Goal: Information Seeking & Learning: Compare options

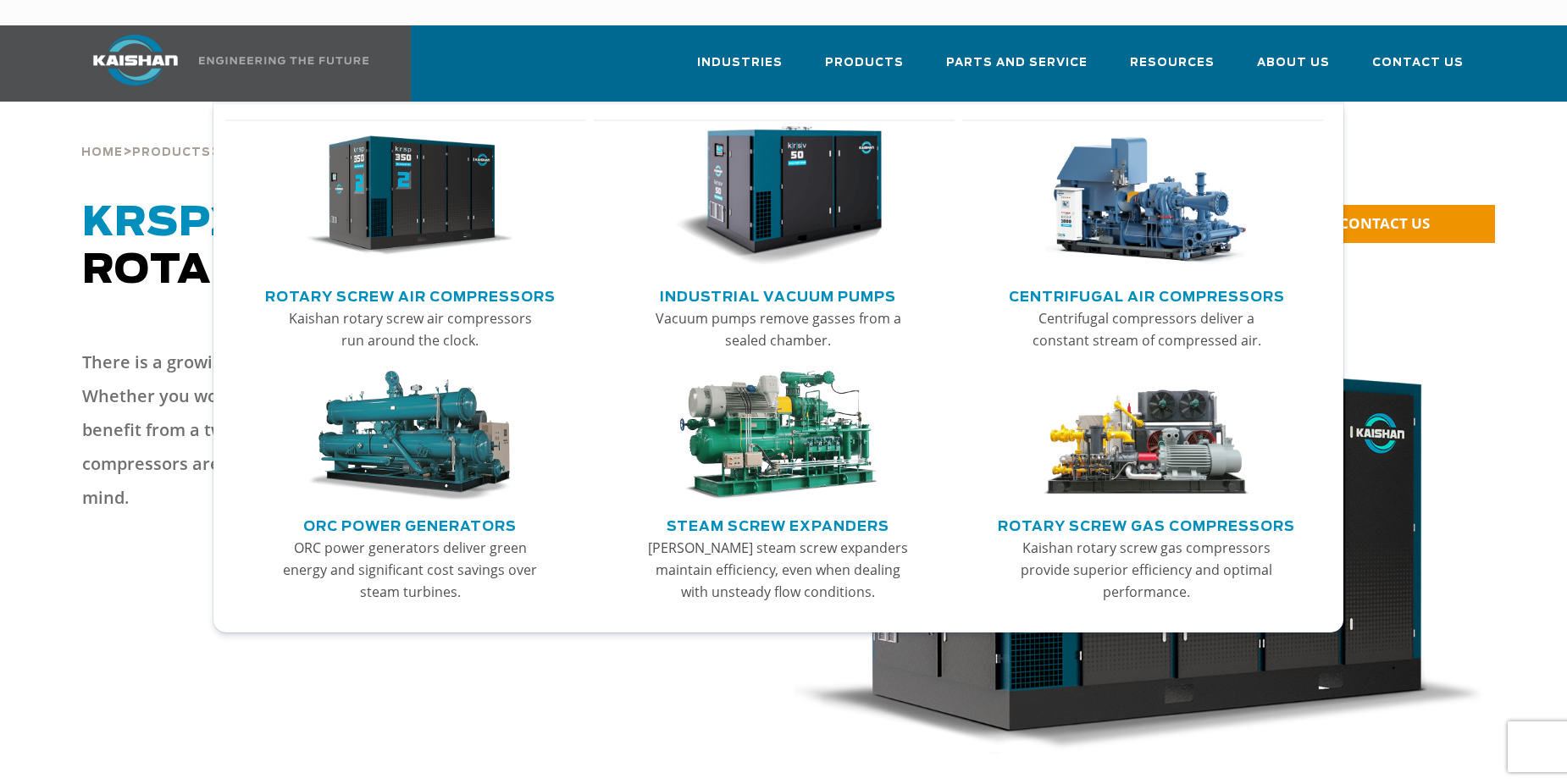
click at [457, 282] on link "Rotary Screw Air Compressors" at bounding box center [411, 294] width 291 height 25
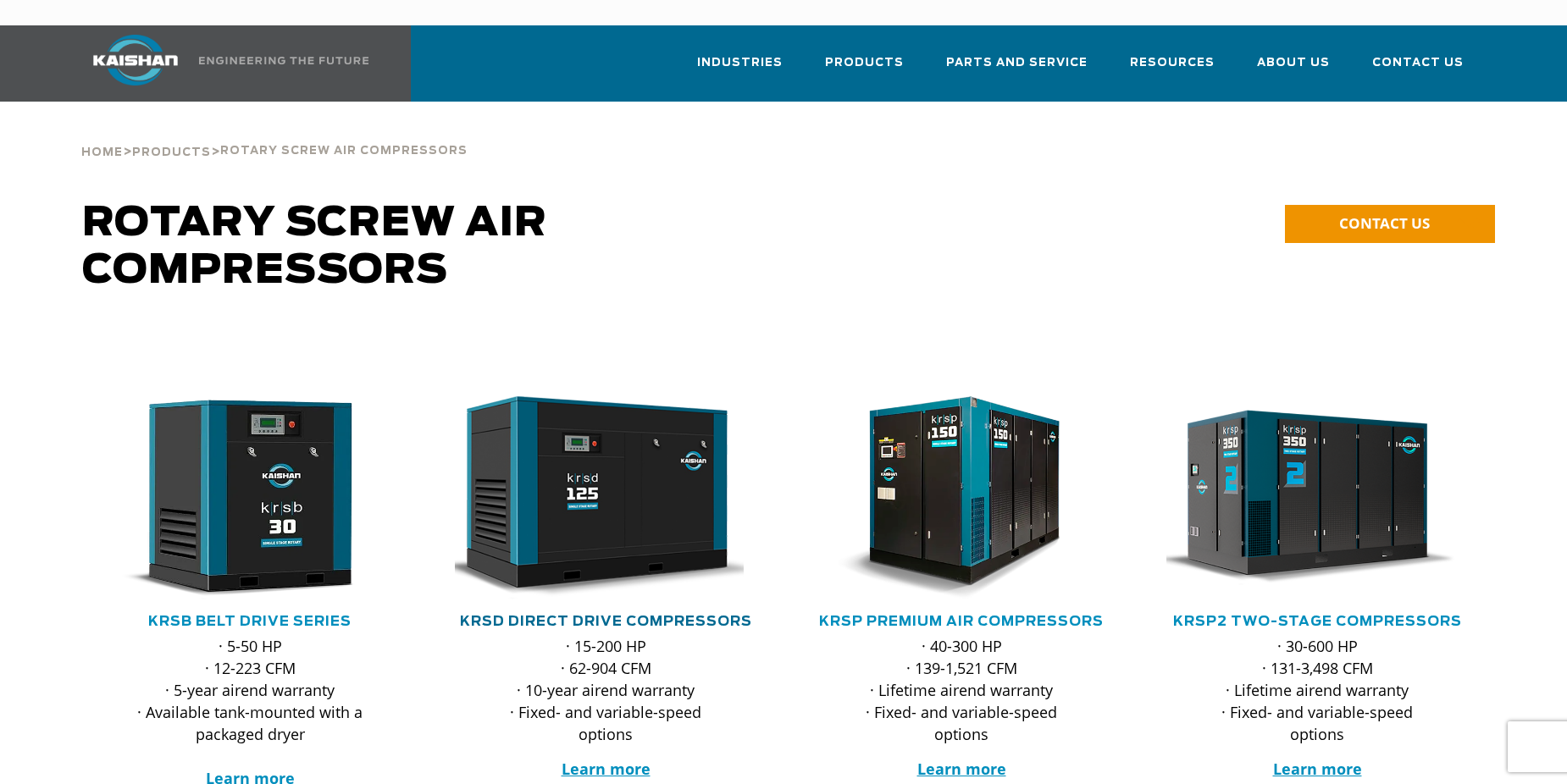
click at [571, 614] on link "KRSD Direct Drive Compressors" at bounding box center [606, 620] width 292 height 13
click at [886, 614] on link "KRSP Premium Air Compressors" at bounding box center [961, 620] width 285 height 13
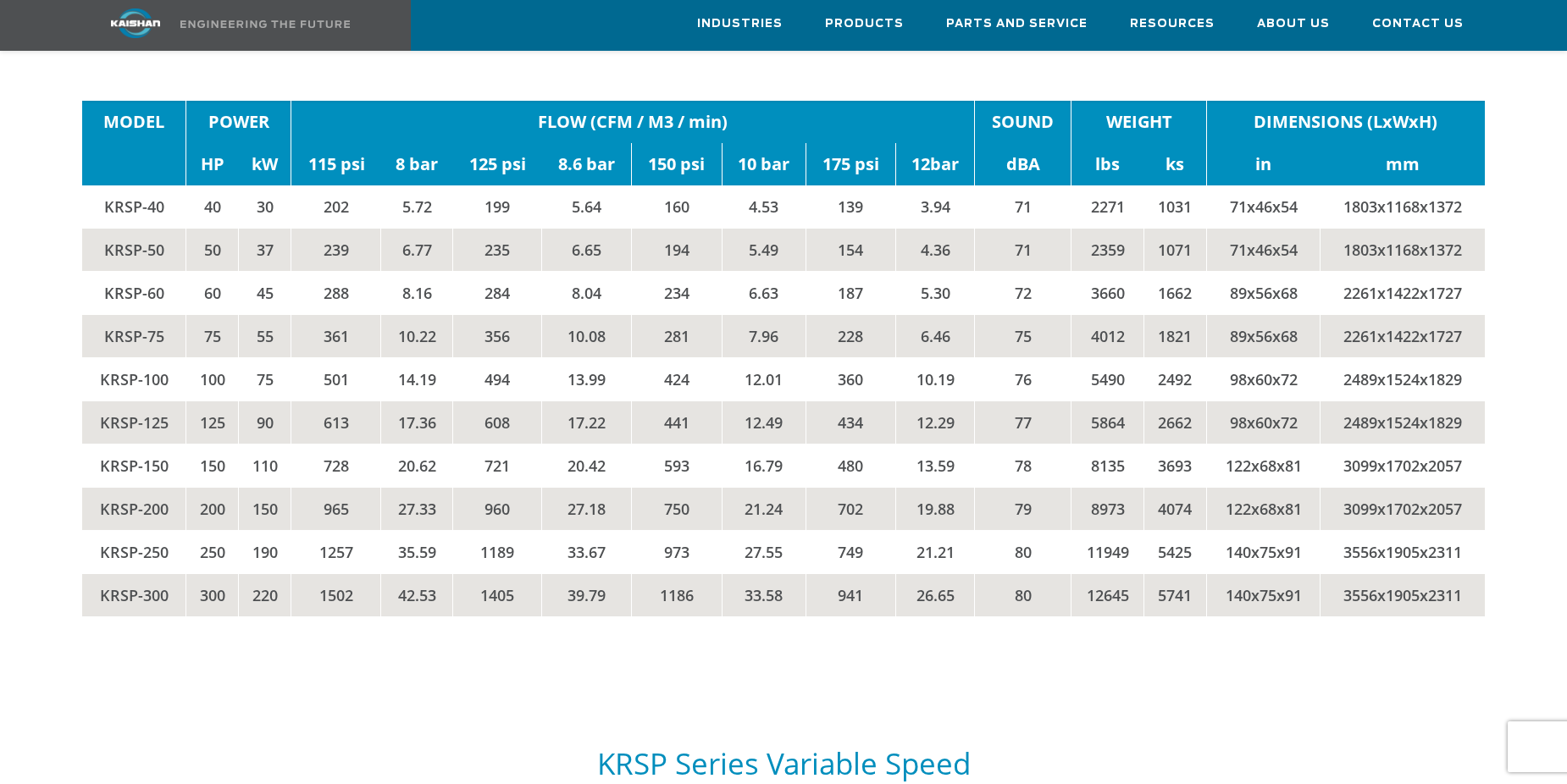
scroll to position [2963, 0]
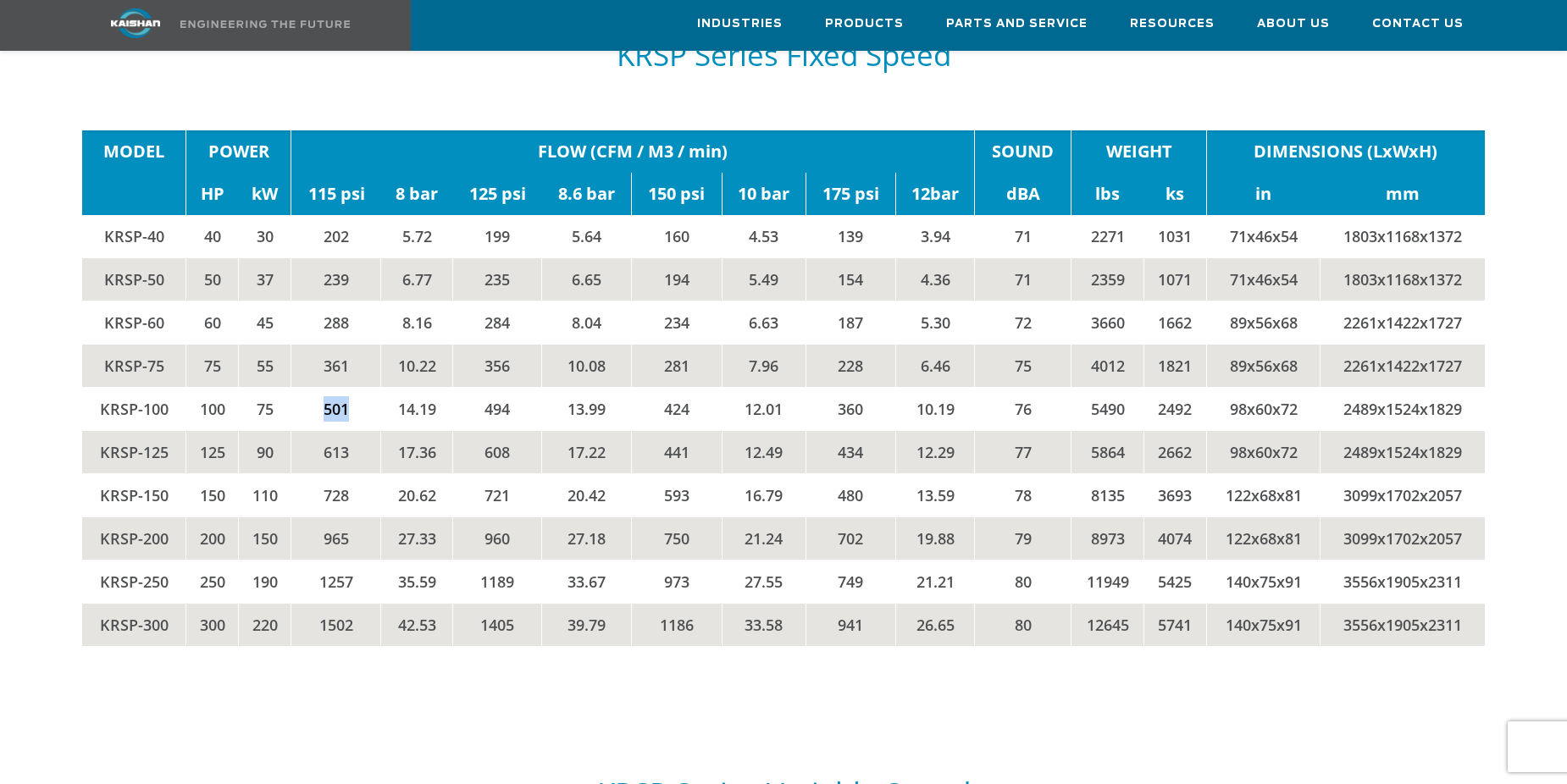
drag, startPoint x: 322, startPoint y: 378, endPoint x: 365, endPoint y: 382, distance: 43.2
click at [365, 387] on td "501" at bounding box center [336, 408] width 90 height 43
drag, startPoint x: 365, startPoint y: 382, endPoint x: 493, endPoint y: 380, distance: 128.0
click at [493, 387] on td "494" at bounding box center [497, 408] width 89 height 43
drag, startPoint x: 668, startPoint y: 385, endPoint x: 695, endPoint y: 387, distance: 27.1
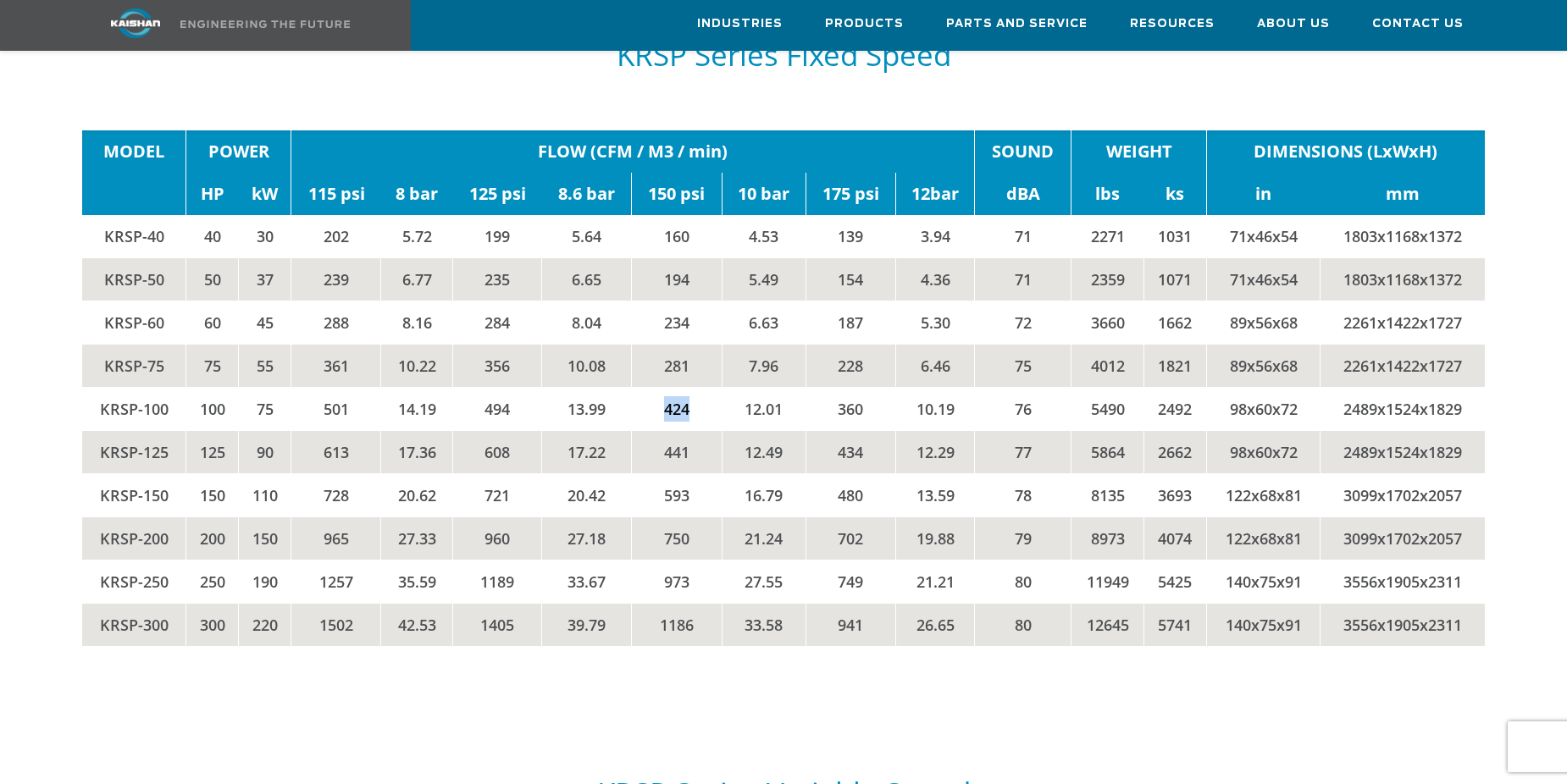
click at [695, 387] on td "424" at bounding box center [677, 408] width 90 height 43
click at [811, 638] on div "MODEL POWER FLOW (CFM / M3 / min) SOUND WEIGHT DIMENSIONS (LxWxH) HP kW 115 psi…" at bounding box center [783, 405] width 1423 height 550
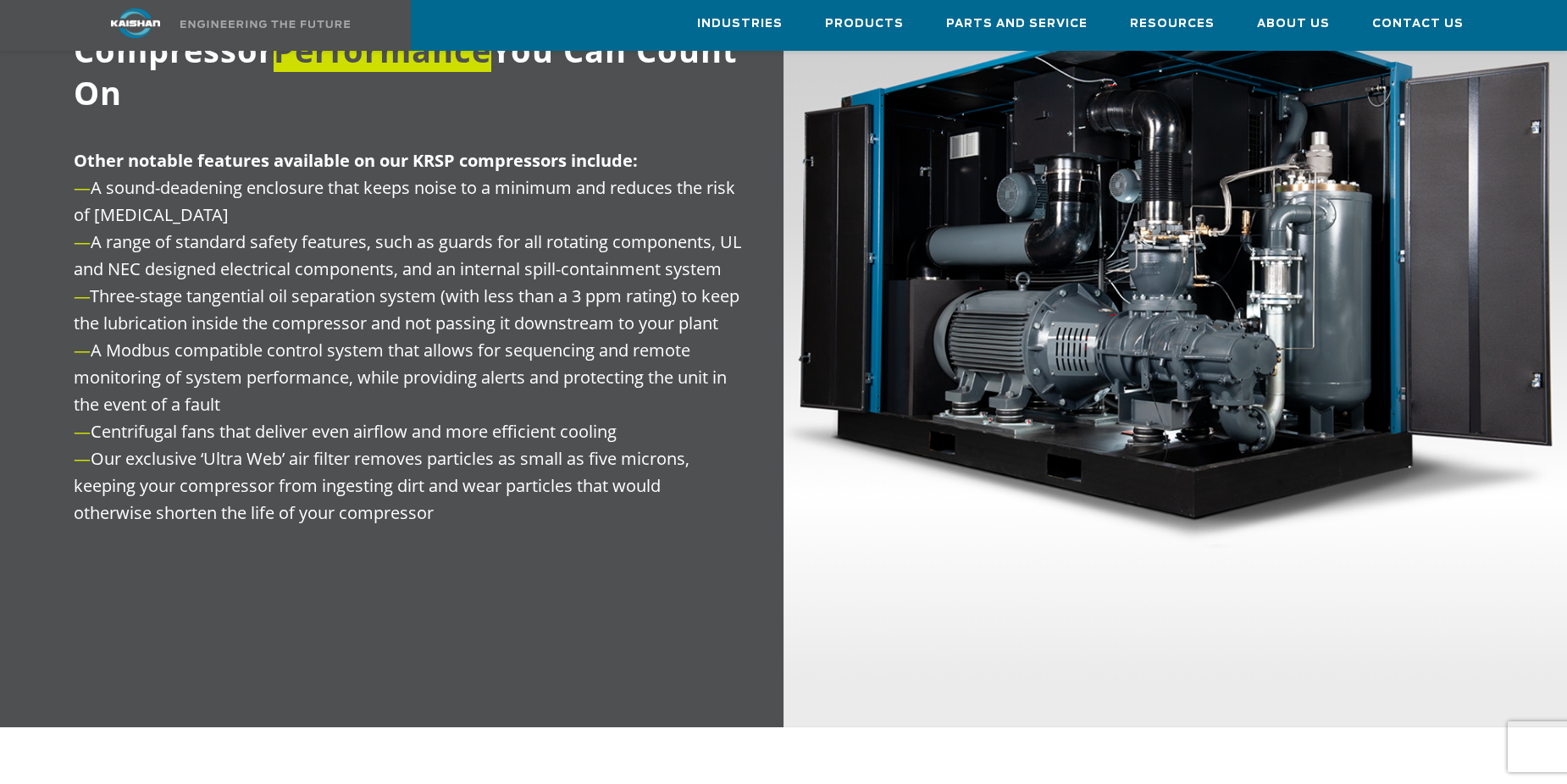
scroll to position [2117, 0]
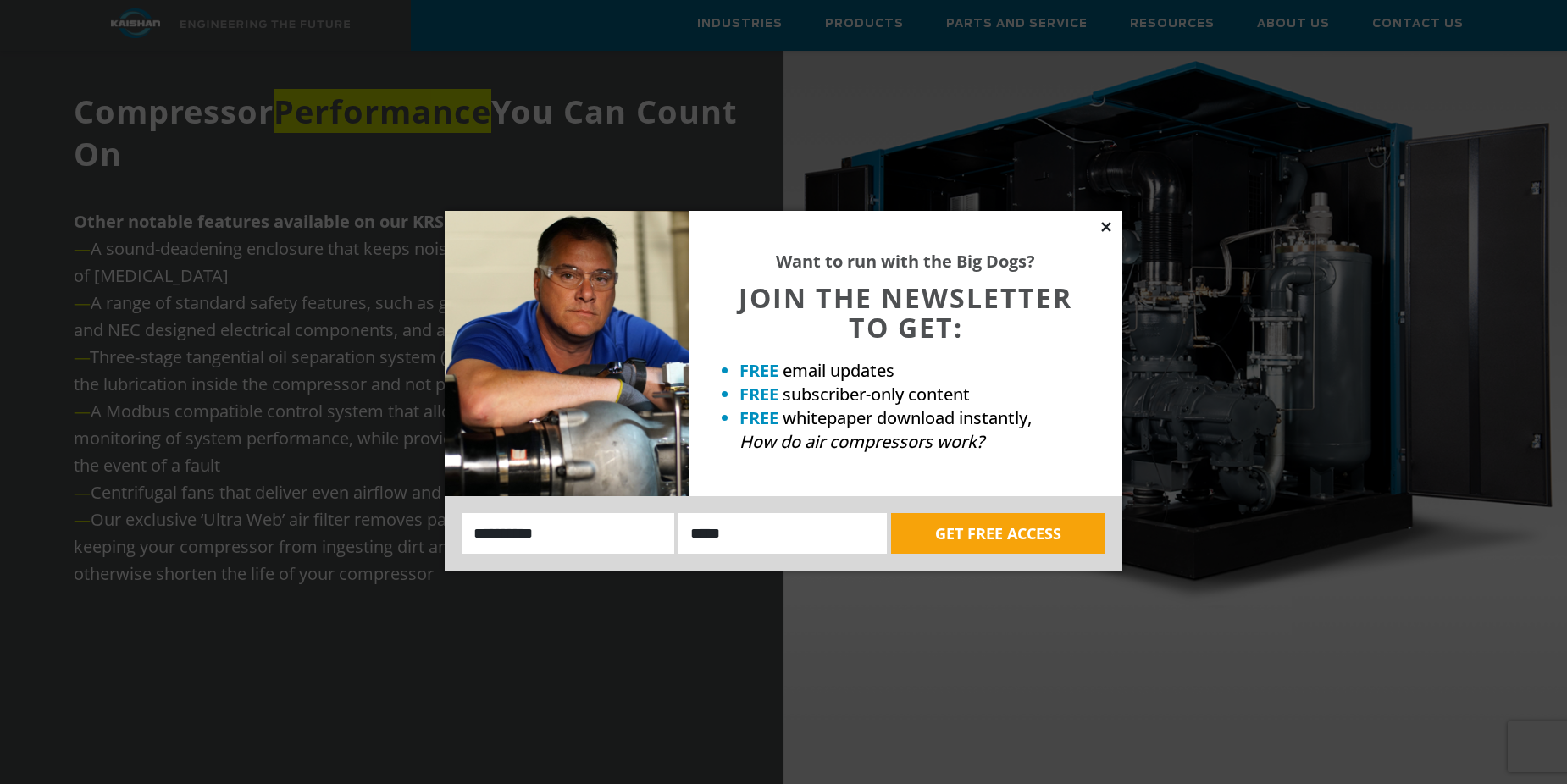
click at [1101, 225] on icon at bounding box center [1106, 227] width 15 height 15
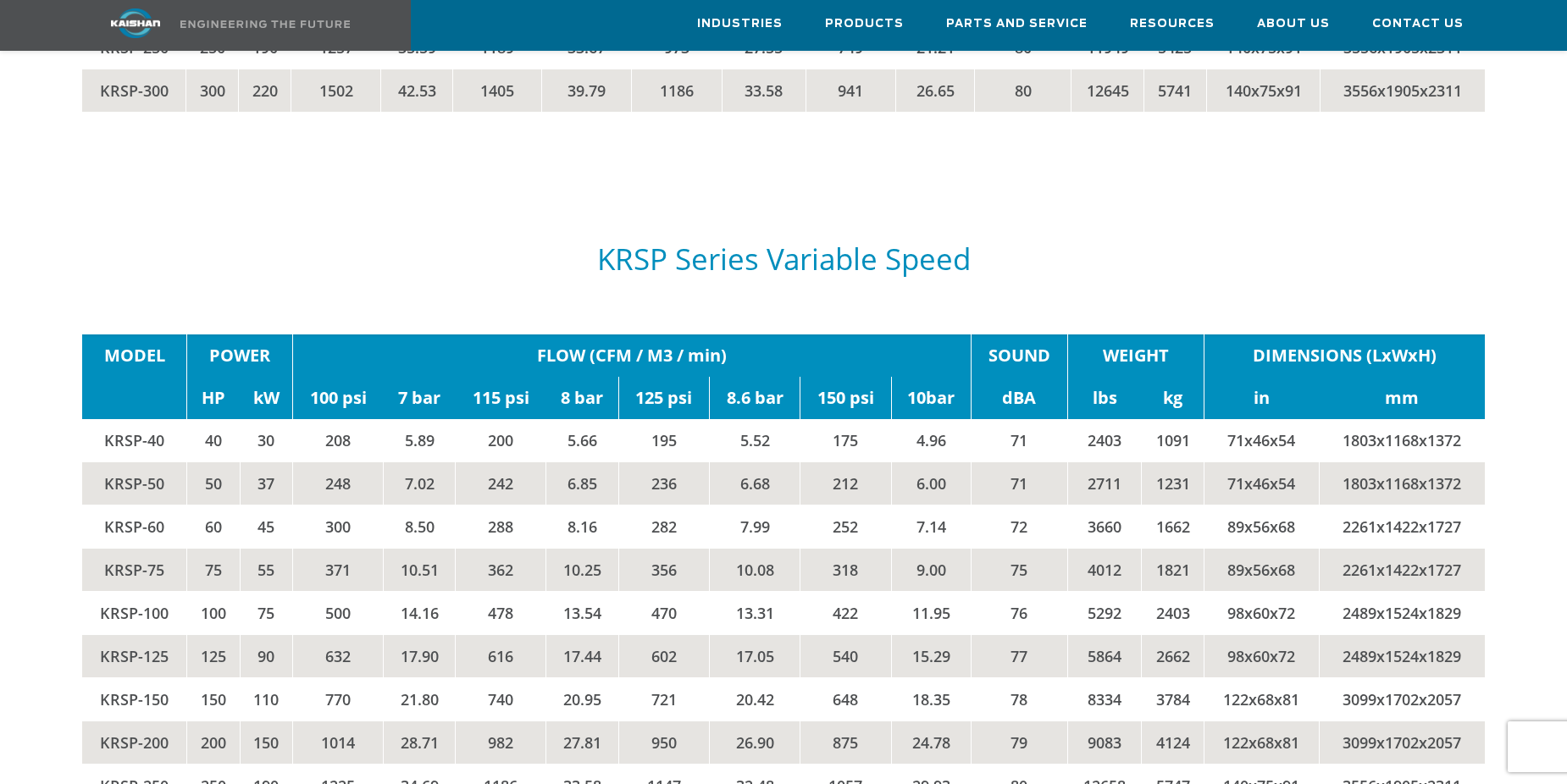
scroll to position [3640, 0]
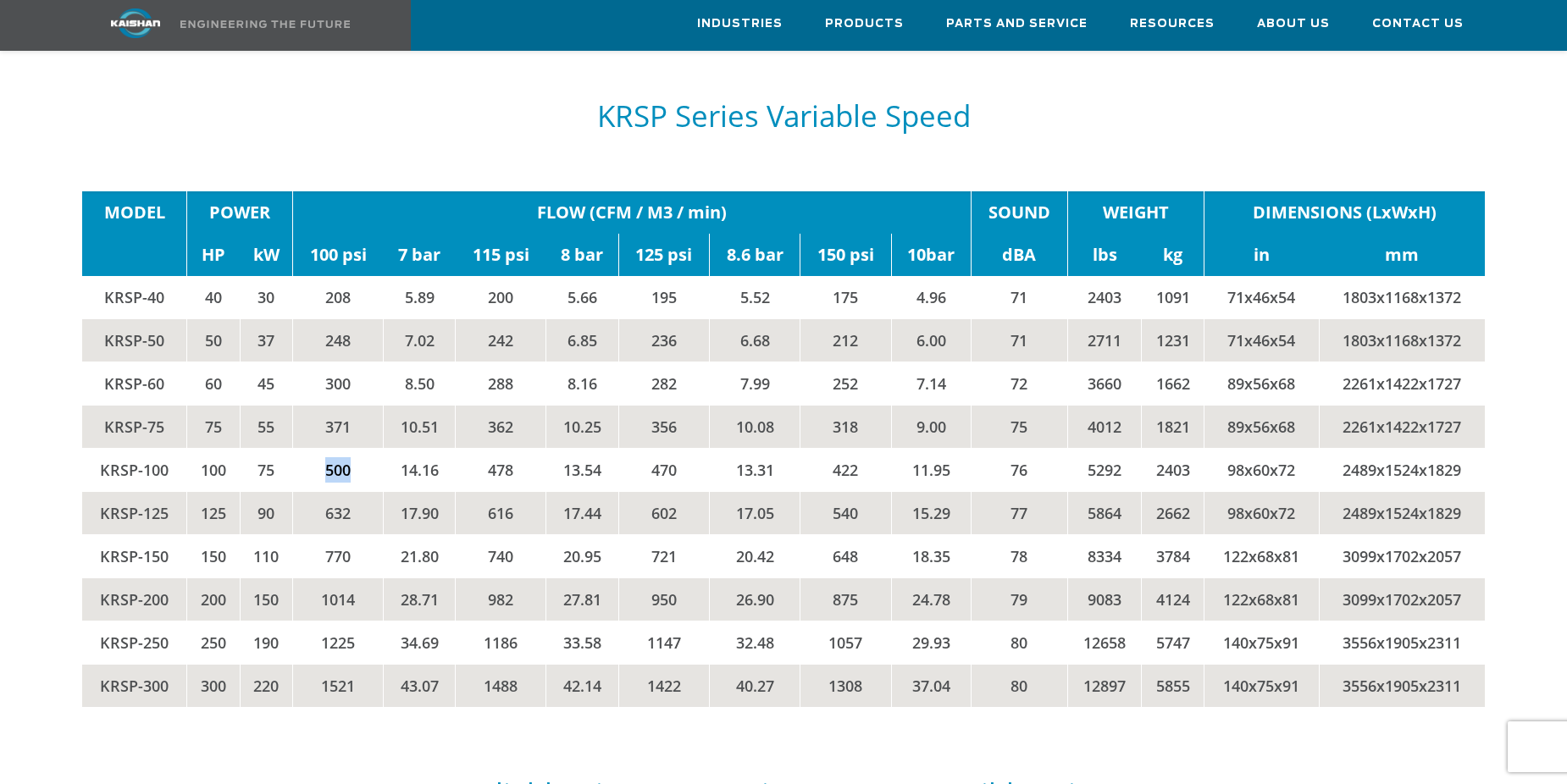
drag, startPoint x: 338, startPoint y: 444, endPoint x: 381, endPoint y: 449, distance: 43.3
click at [381, 449] on td "500" at bounding box center [339, 469] width 91 height 43
drag, startPoint x: 647, startPoint y: 439, endPoint x: 675, endPoint y: 439, distance: 28.0
click at [675, 448] on td "470" at bounding box center [664, 469] width 91 height 43
click at [525, 108] on div "KRSP Series Variable Speed" at bounding box center [784, 116] width 1402 height 117
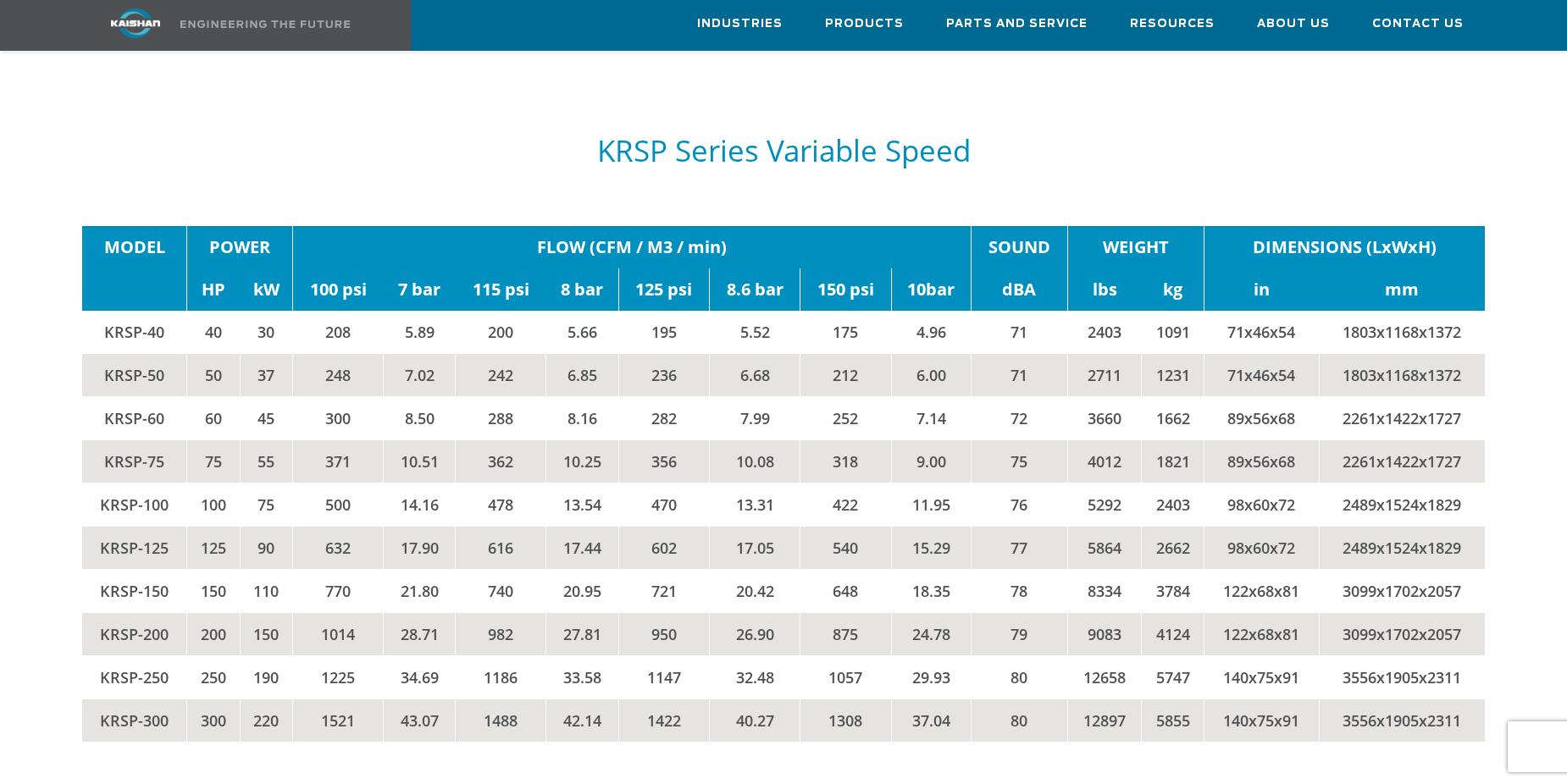
scroll to position [3610, 0]
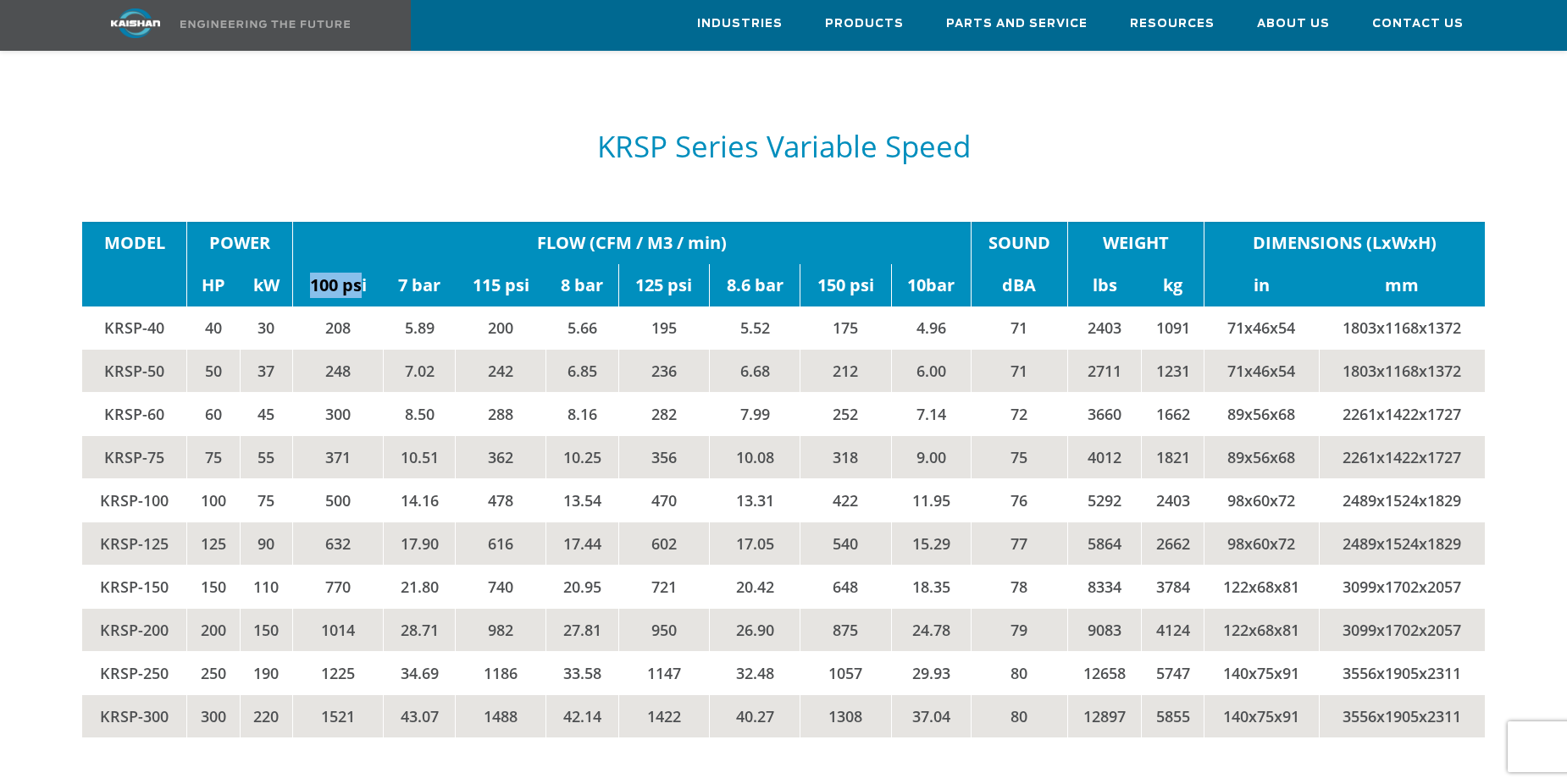
drag, startPoint x: 312, startPoint y: 256, endPoint x: 357, endPoint y: 257, distance: 45.0
click at [357, 264] on td "100 psi" at bounding box center [339, 285] width 91 height 42
click at [487, 142] on div "KRSP Series Variable Speed" at bounding box center [784, 147] width 1402 height 117
drag, startPoint x: 467, startPoint y: 249, endPoint x: 524, endPoint y: 263, distance: 58.7
click at [524, 264] on td "115 psi" at bounding box center [501, 285] width 90 height 42
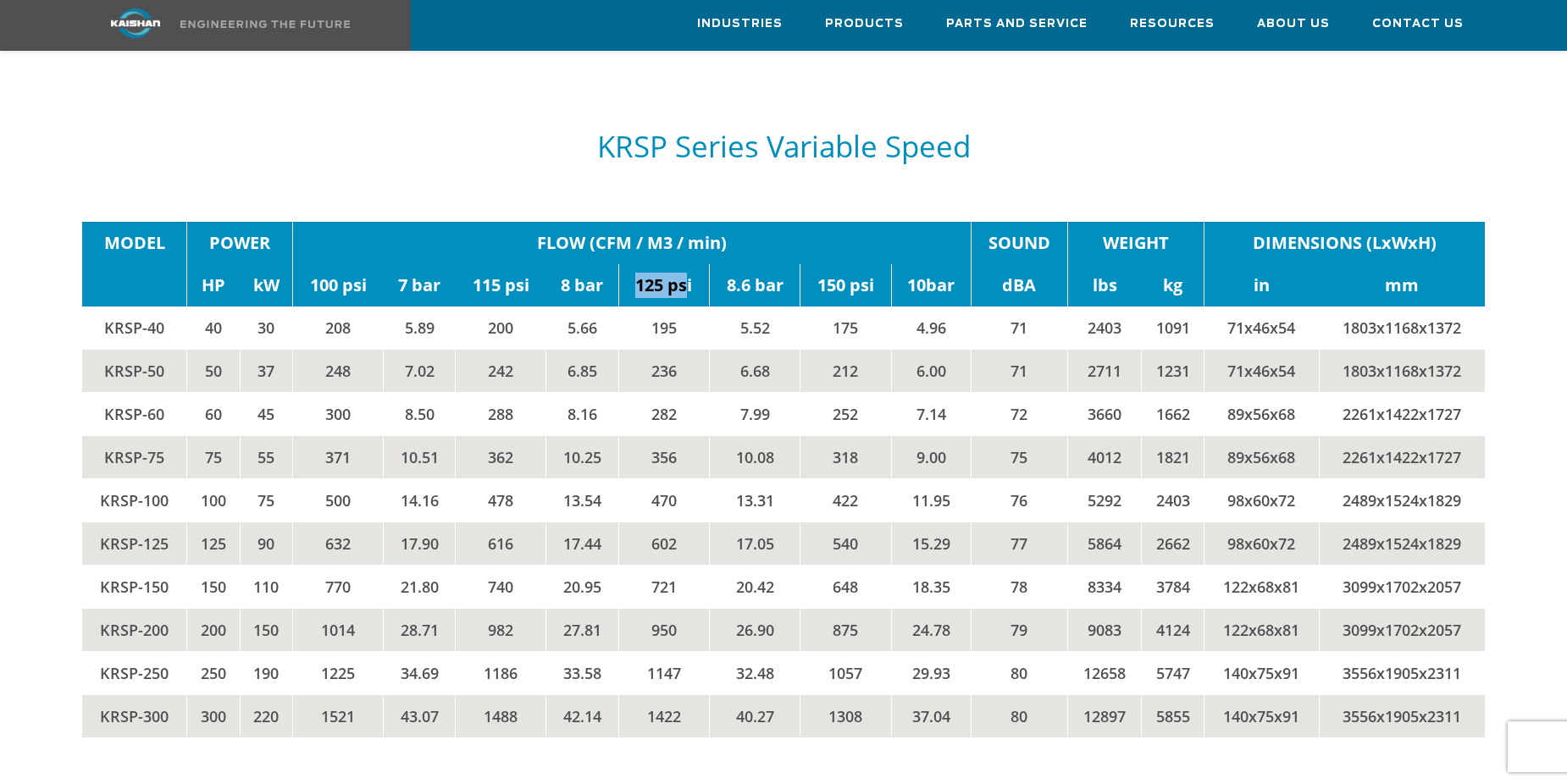
drag, startPoint x: 636, startPoint y: 255, endPoint x: 692, endPoint y: 259, distance: 56.1
click at [690, 264] on td "125 psi" at bounding box center [664, 285] width 91 height 42
drag, startPoint x: 678, startPoint y: 470, endPoint x: 644, endPoint y: 473, distance: 34.1
click at [644, 479] on td "470" at bounding box center [664, 500] width 91 height 43
drag, startPoint x: 521, startPoint y: 479, endPoint x: 492, endPoint y: 473, distance: 29.6
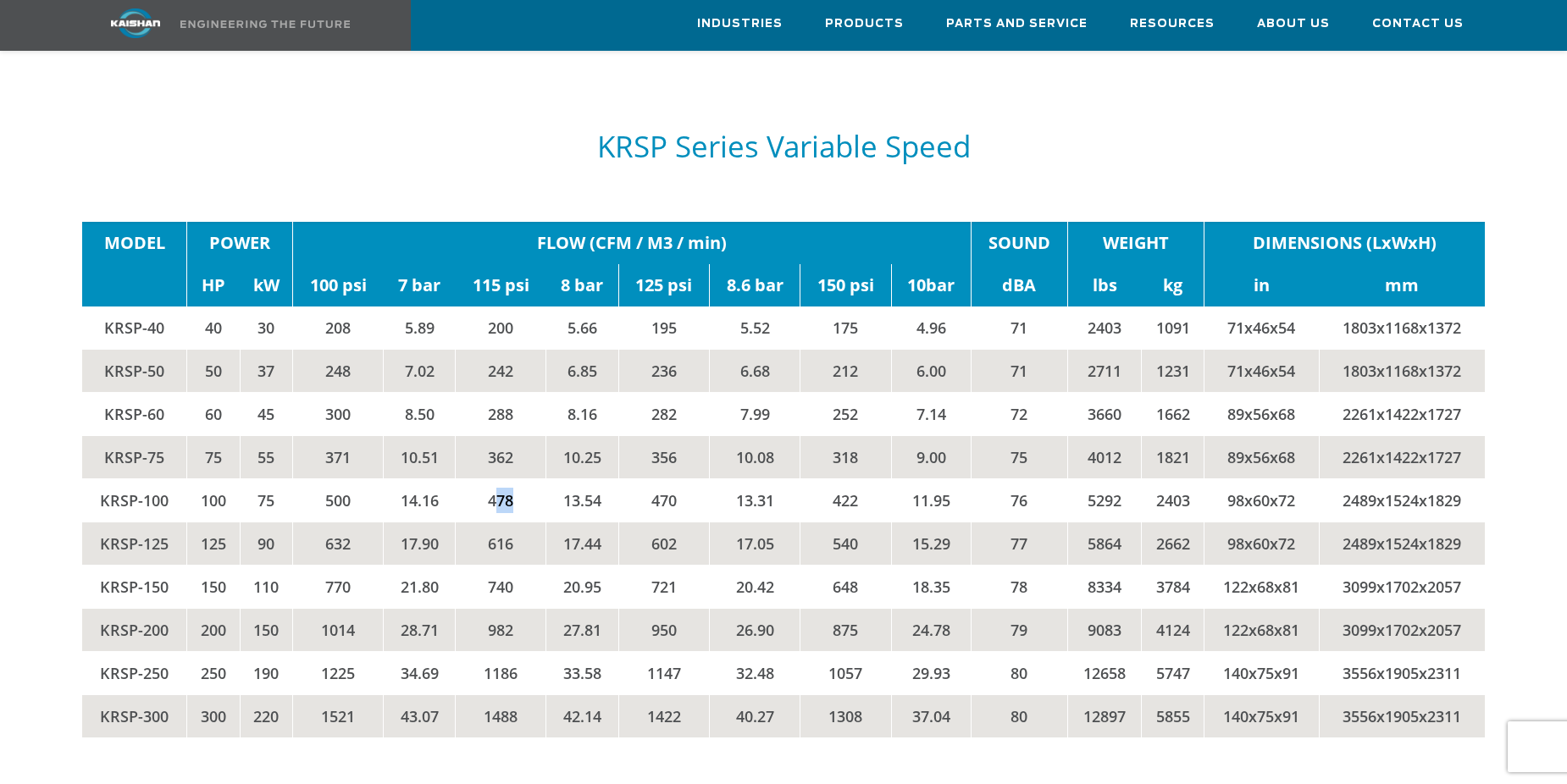
click at [492, 479] on td "478" at bounding box center [501, 500] width 90 height 43
click at [1093, 141] on div "KRSP Series Variable Speed" at bounding box center [784, 147] width 1402 height 117
